Goal: Task Accomplishment & Management: Manage account settings

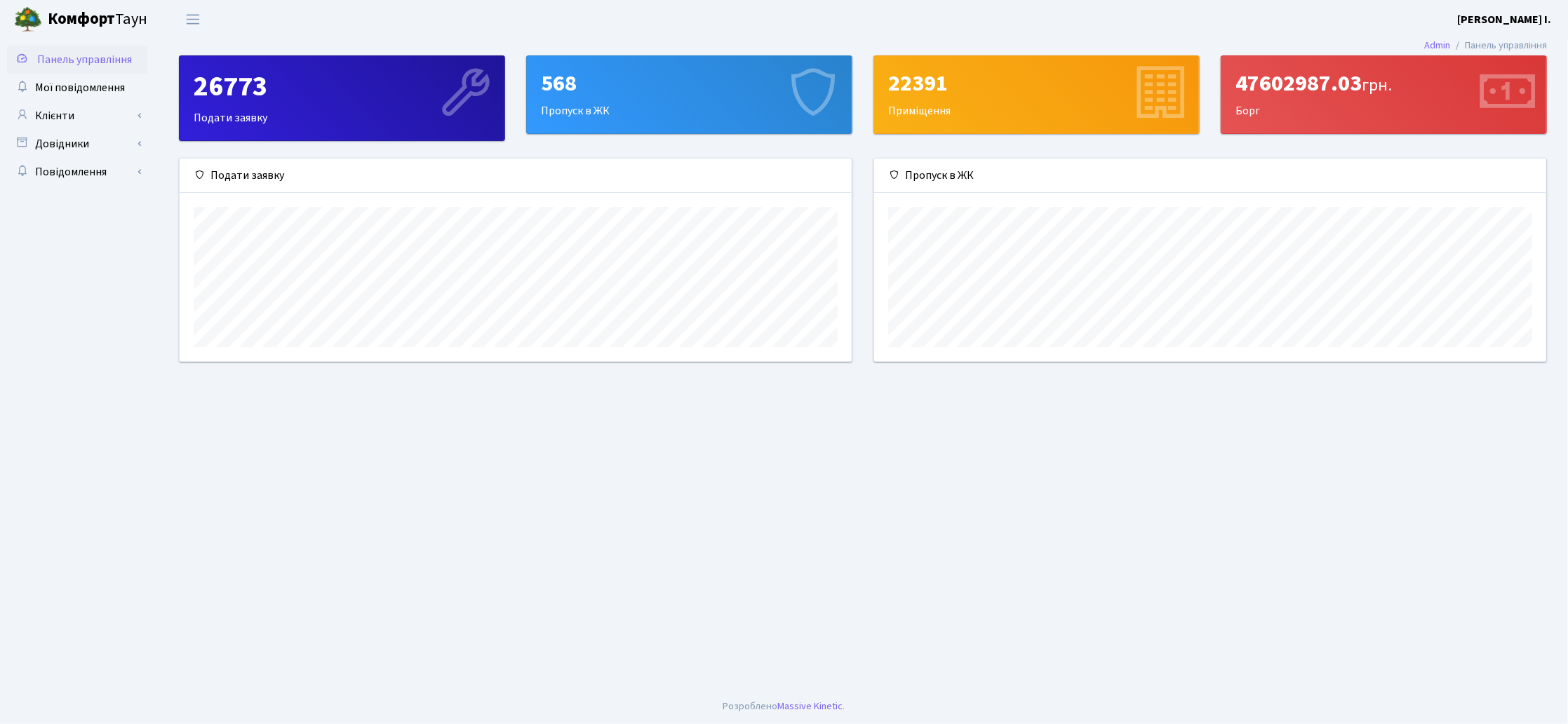
scroll to position [202, 672]
click at [98, 84] on span "Мої повідомлення" at bounding box center [80, 88] width 90 height 16
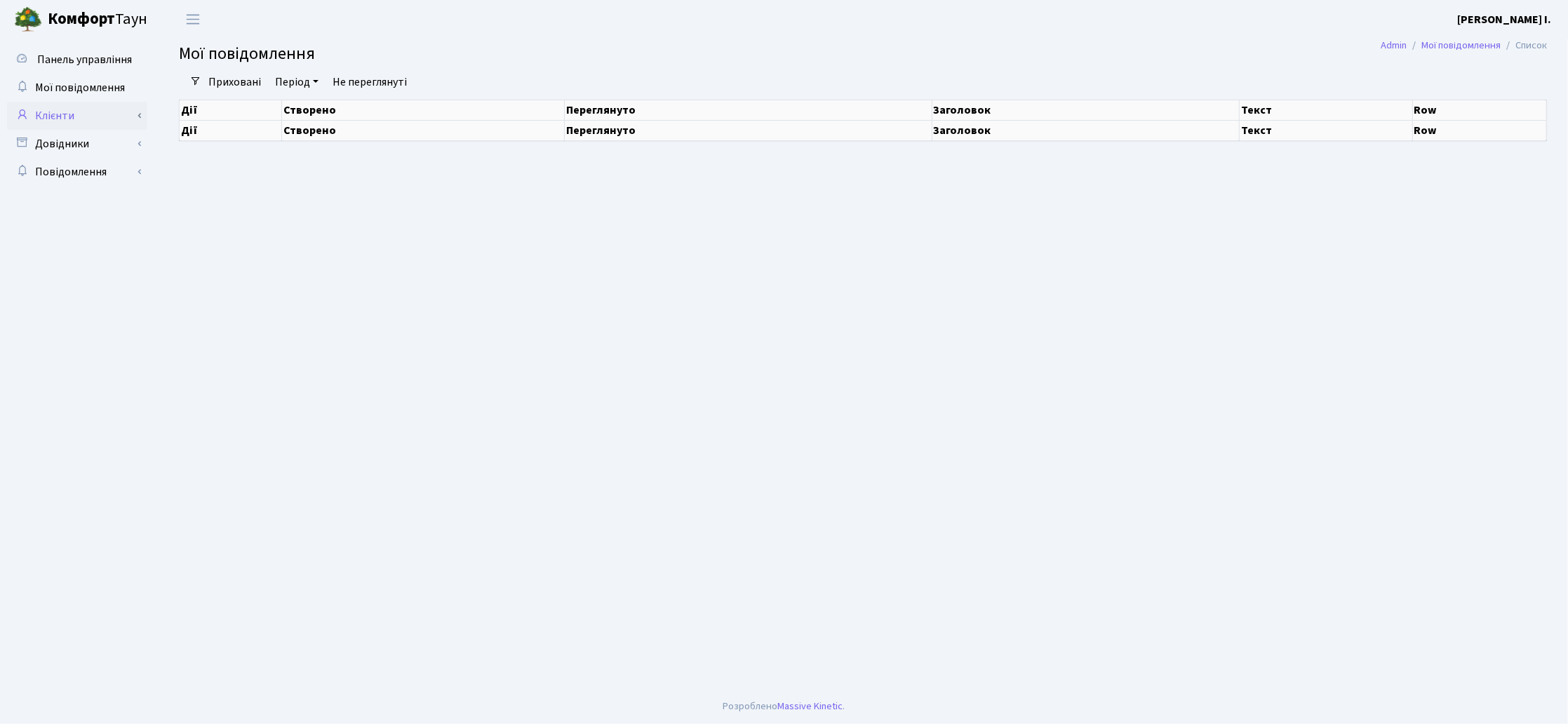
select select "25"
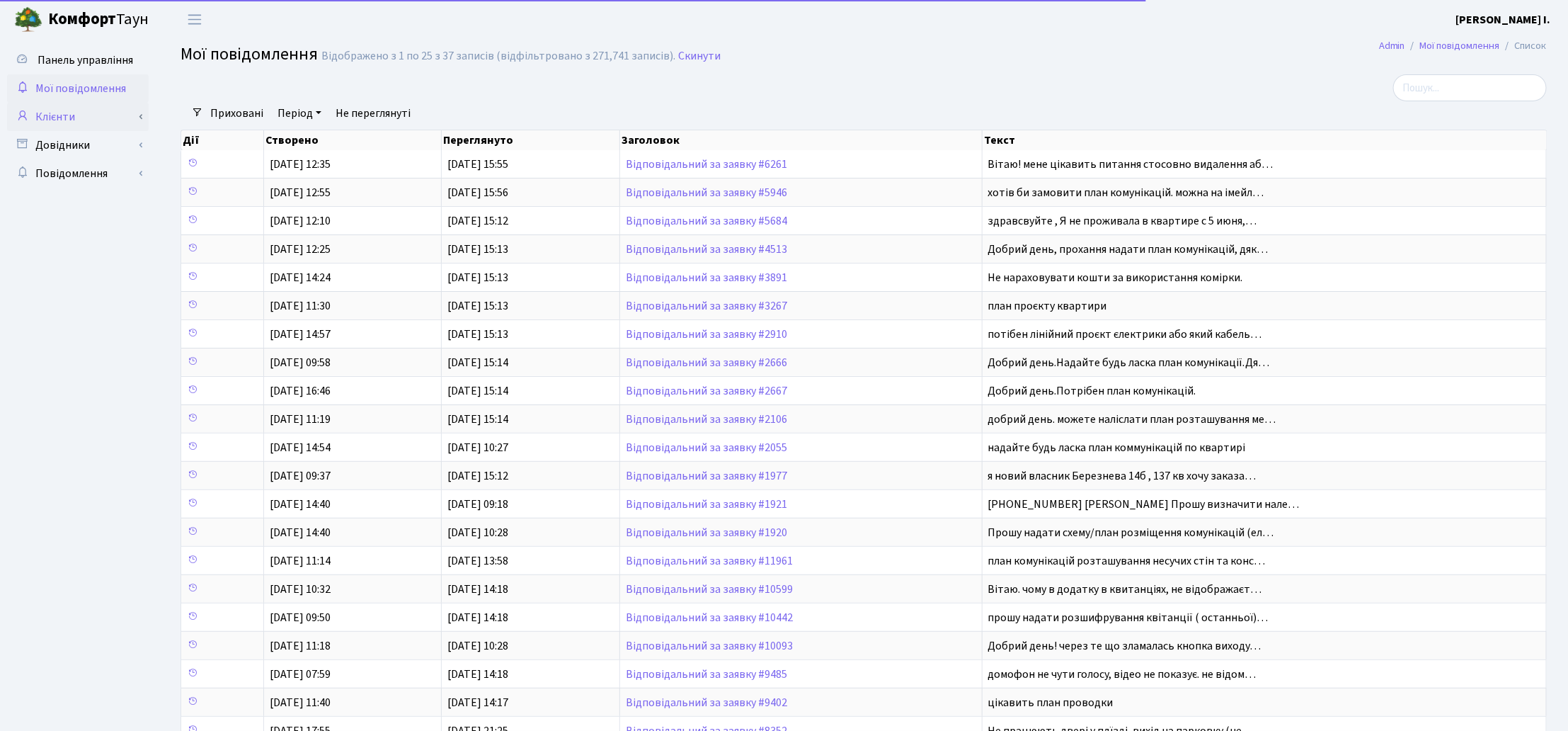
click at [83, 119] on link "Клієнти" at bounding box center [78, 117] width 141 height 28
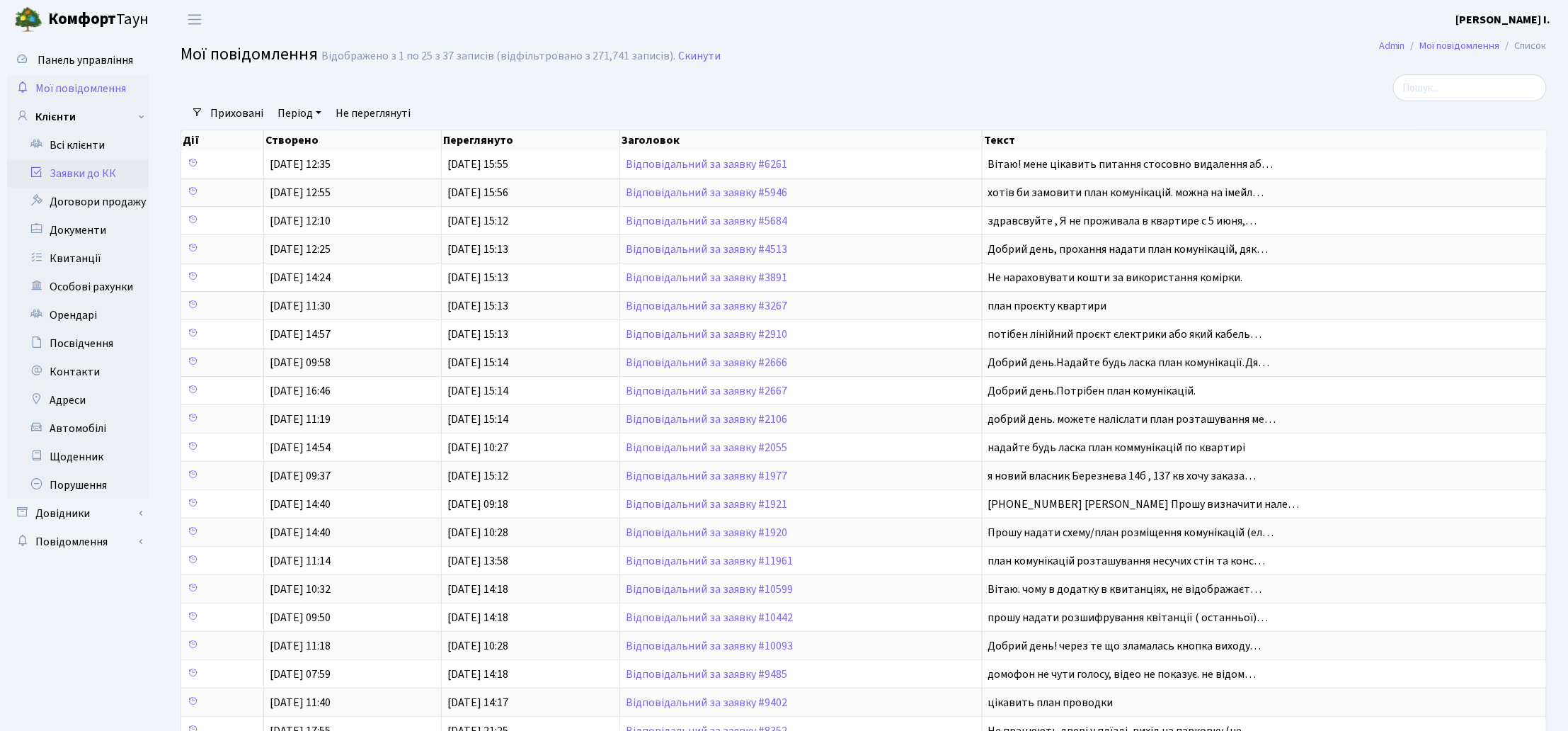
click at [87, 173] on link "Заявки до КК" at bounding box center [78, 173] width 141 height 28
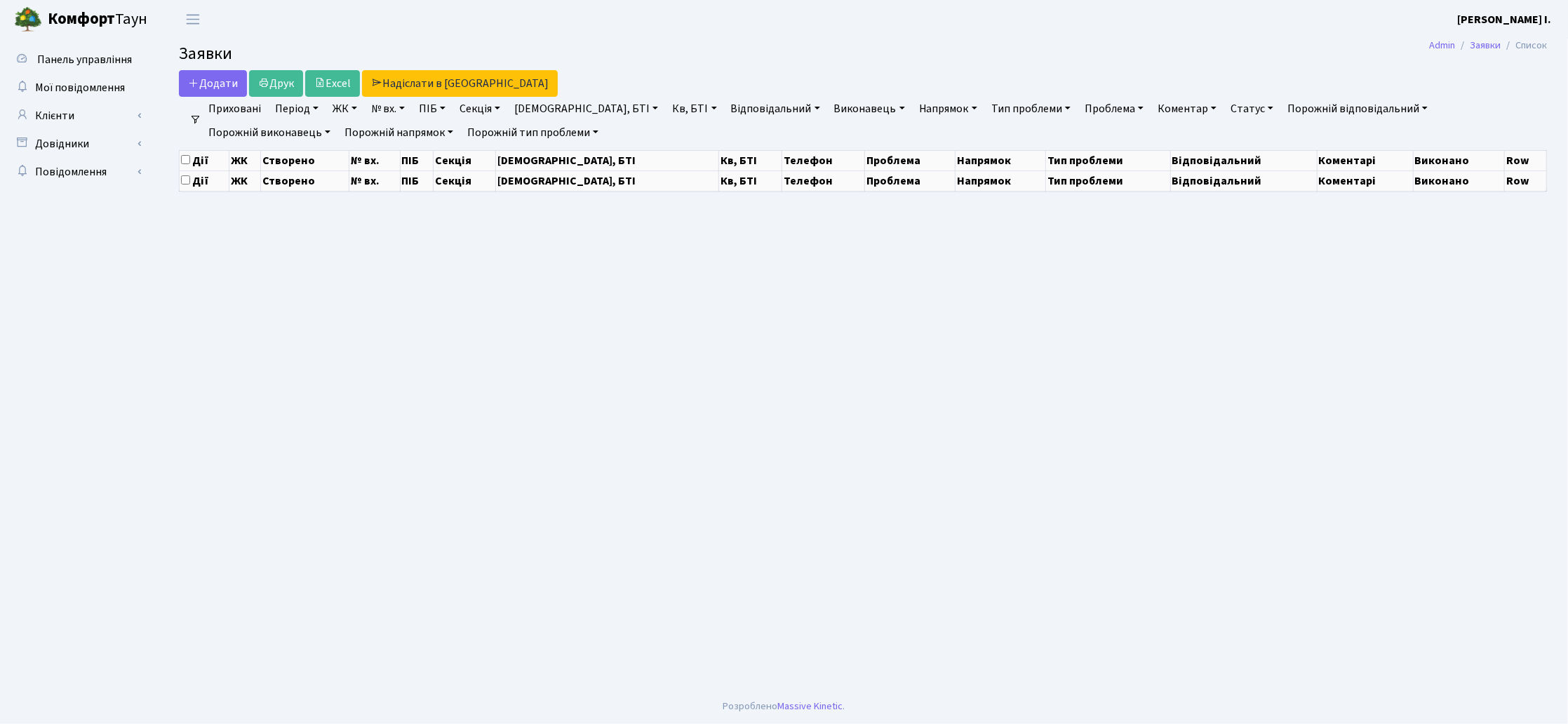
select select "25"
